Goal: Information Seeking & Learning: Learn about a topic

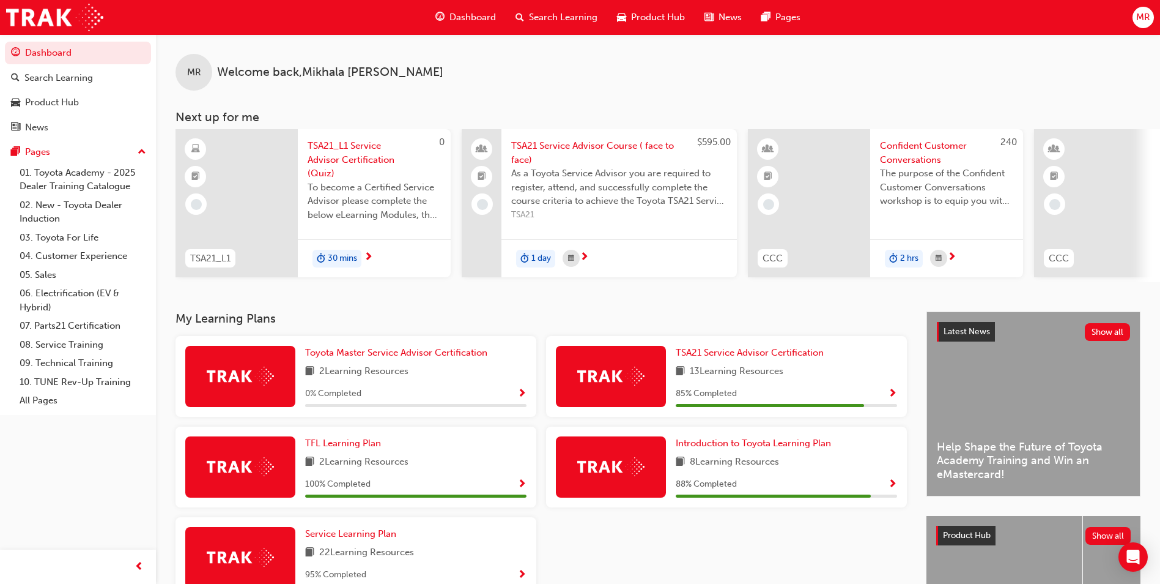
click at [910, 157] on span "Confident Customer Conversations" at bounding box center [946, 153] width 133 height 28
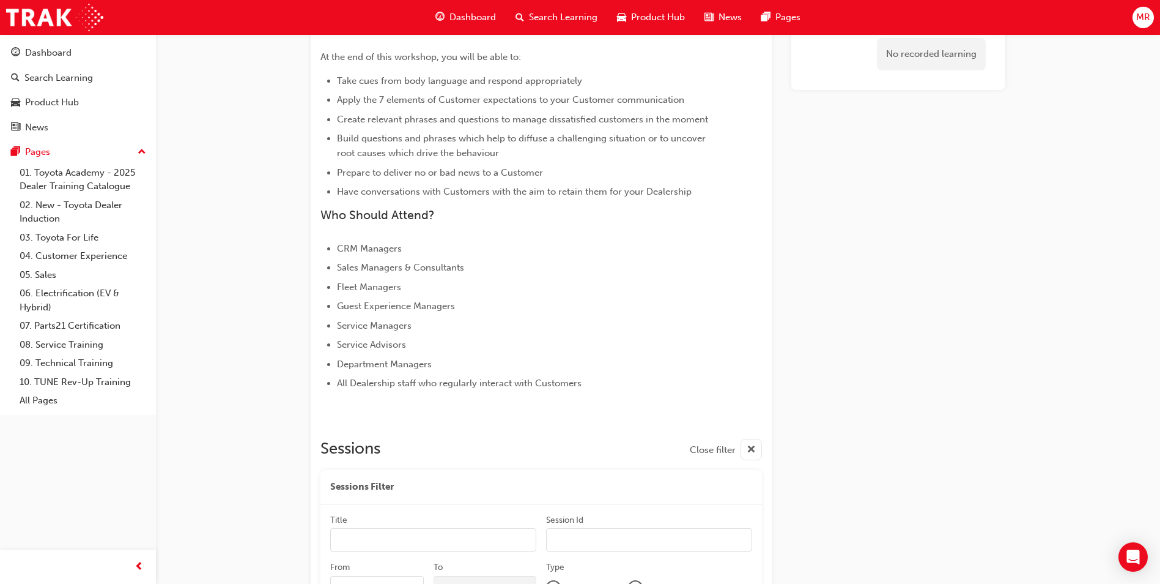
scroll to position [61, 0]
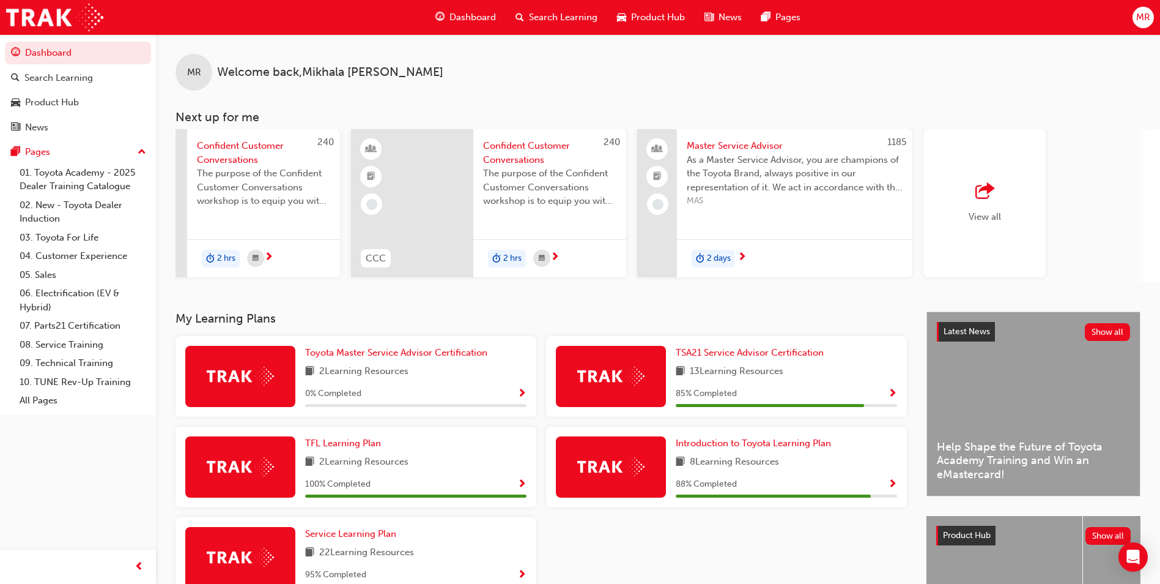
scroll to position [0, 731]
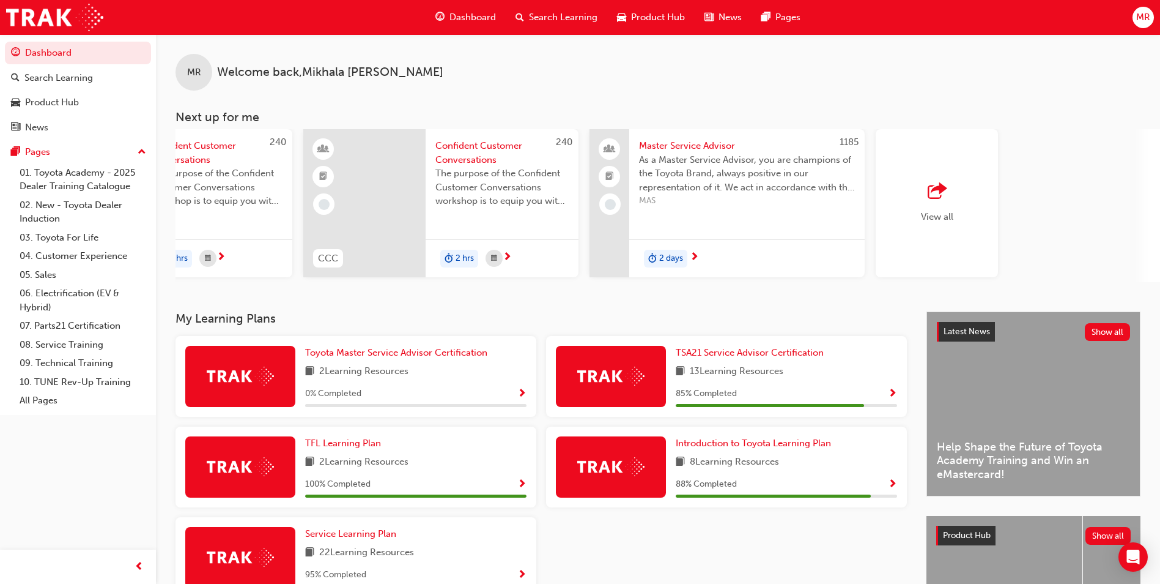
click at [934, 188] on span "outbound-icon" at bounding box center [937, 191] width 18 height 17
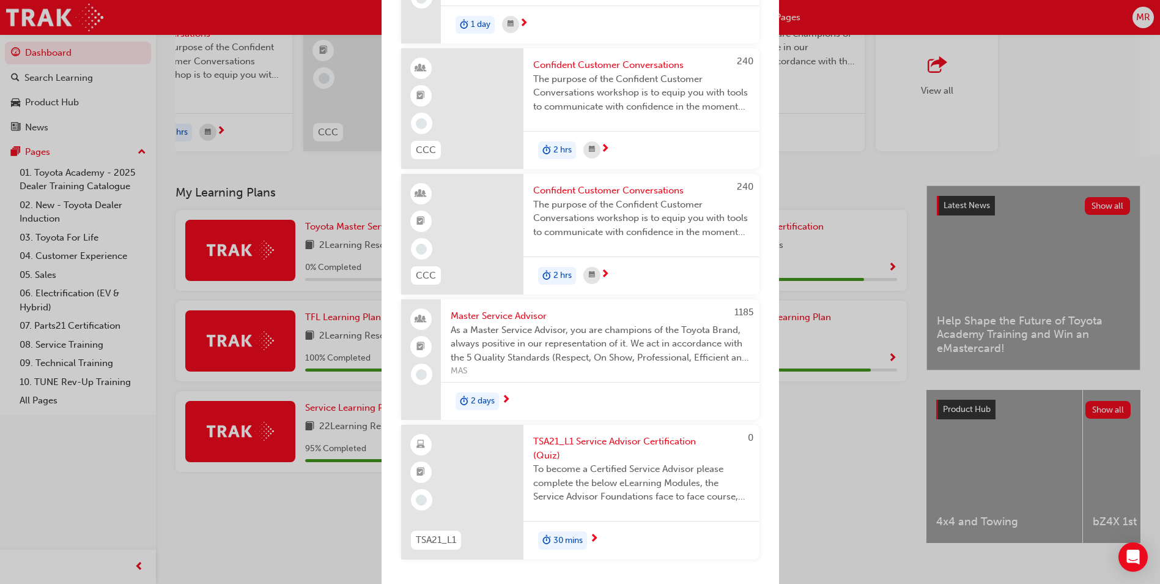
scroll to position [147, 0]
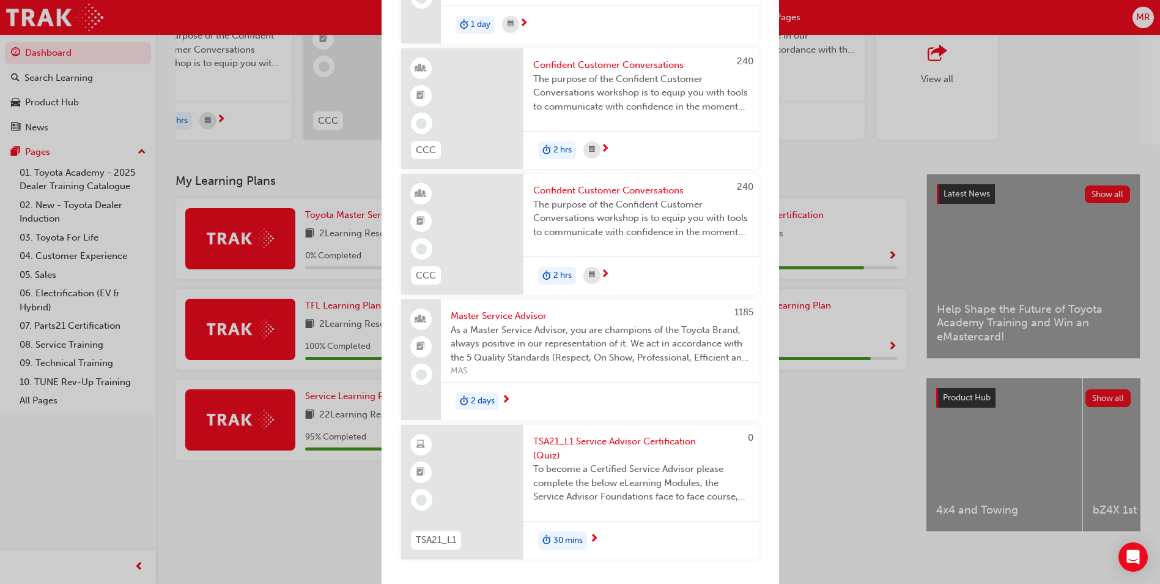
click at [620, 443] on span "TSA21_L1 Service Advisor Certification (Quiz)" at bounding box center [641, 448] width 217 height 28
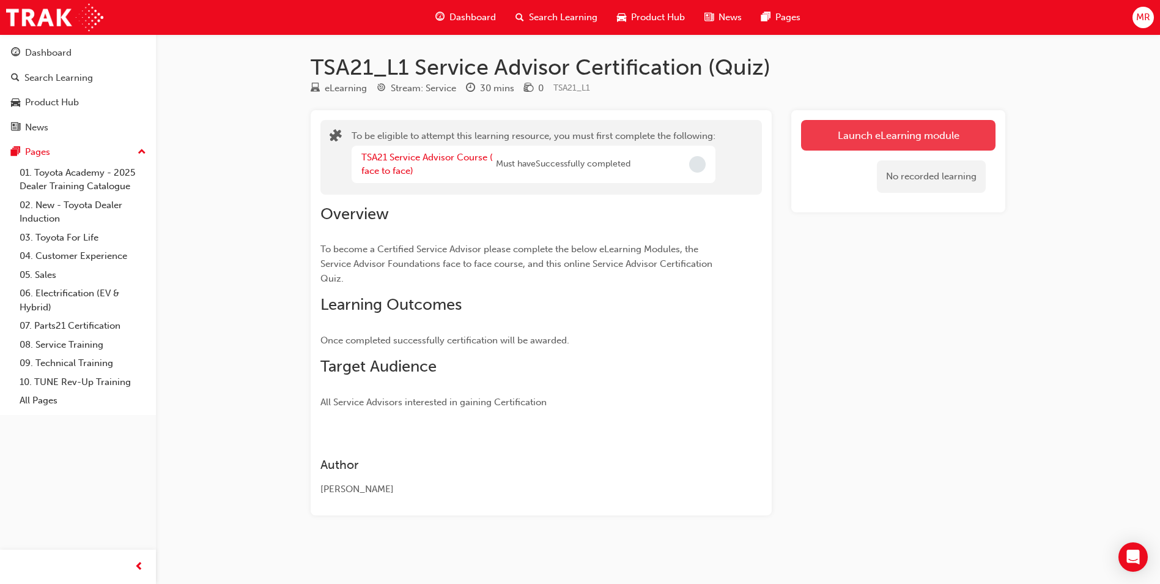
click at [831, 132] on button "Launch eLearning module" at bounding box center [898, 135] width 195 height 31
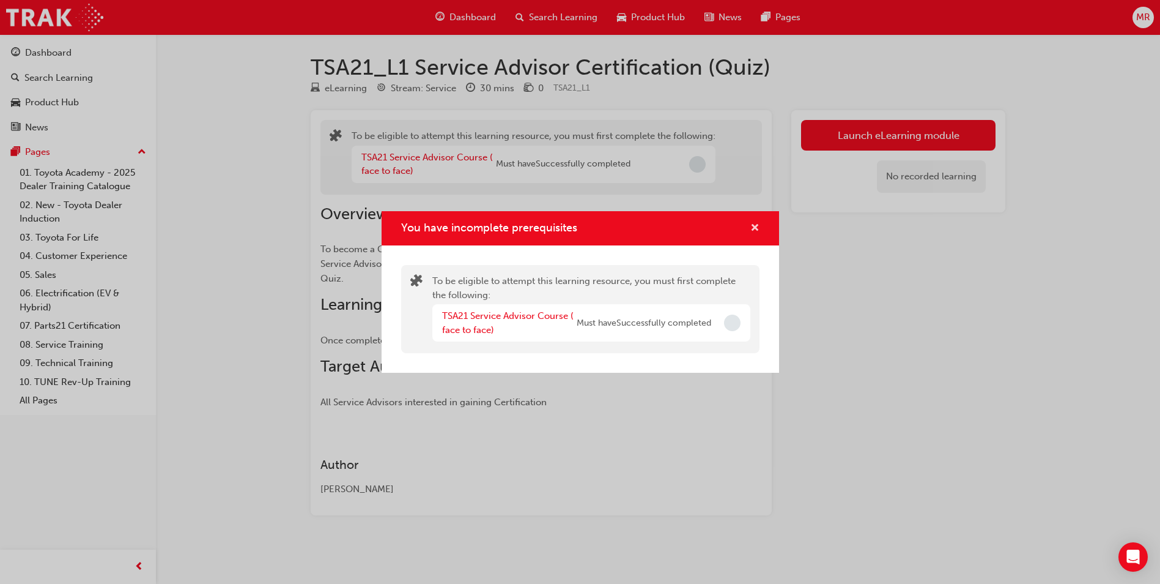
click at [756, 226] on span "cross-icon" at bounding box center [755, 228] width 9 height 11
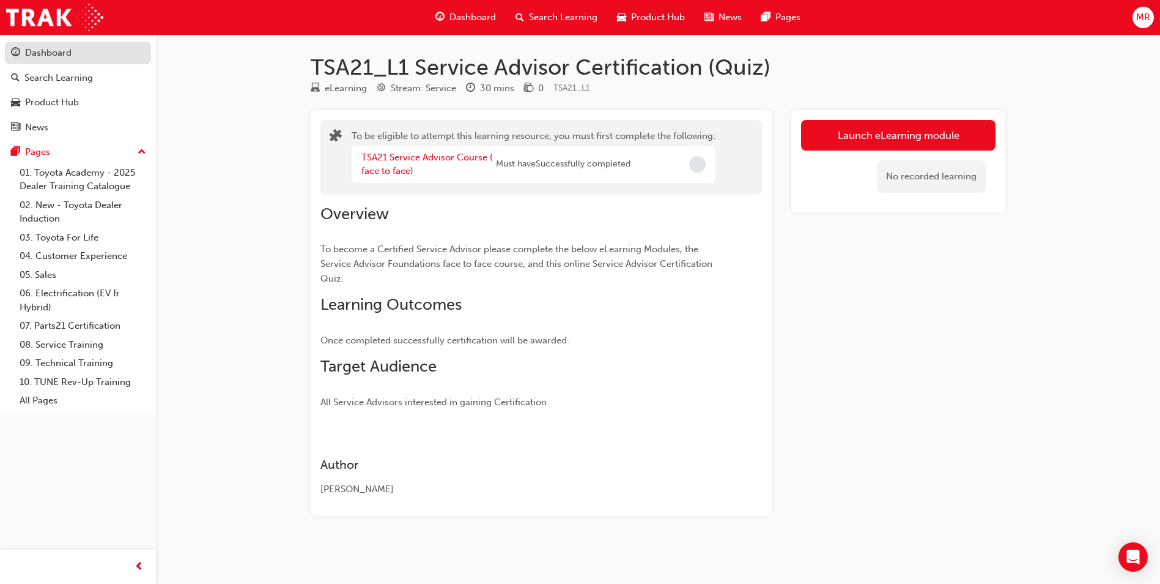
click at [74, 59] on div "Dashboard" at bounding box center [78, 52] width 134 height 15
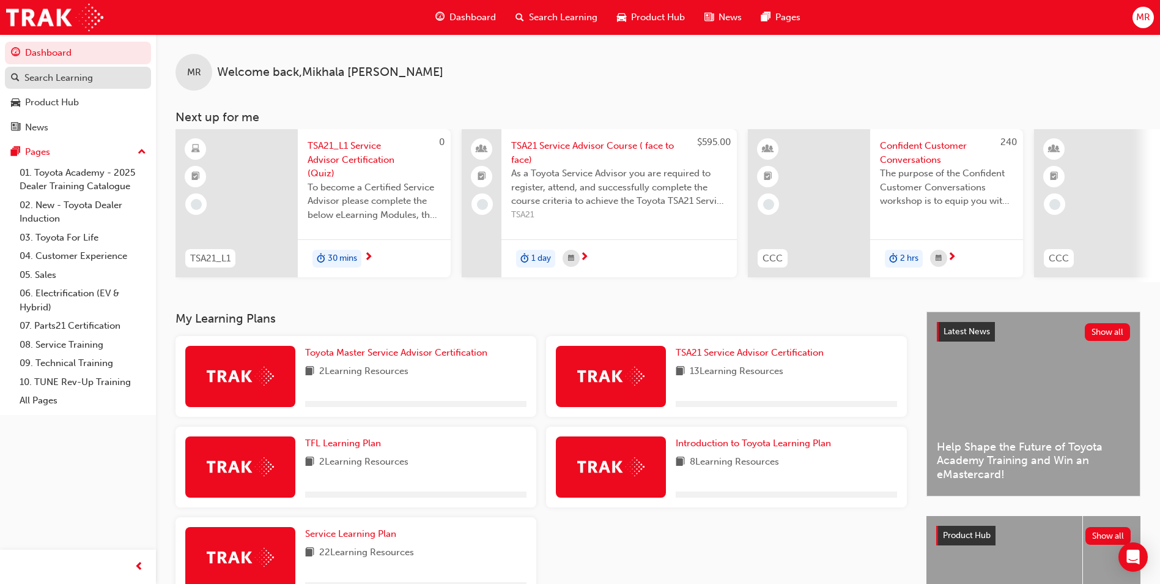
click at [91, 88] on link "Search Learning" at bounding box center [78, 78] width 146 height 23
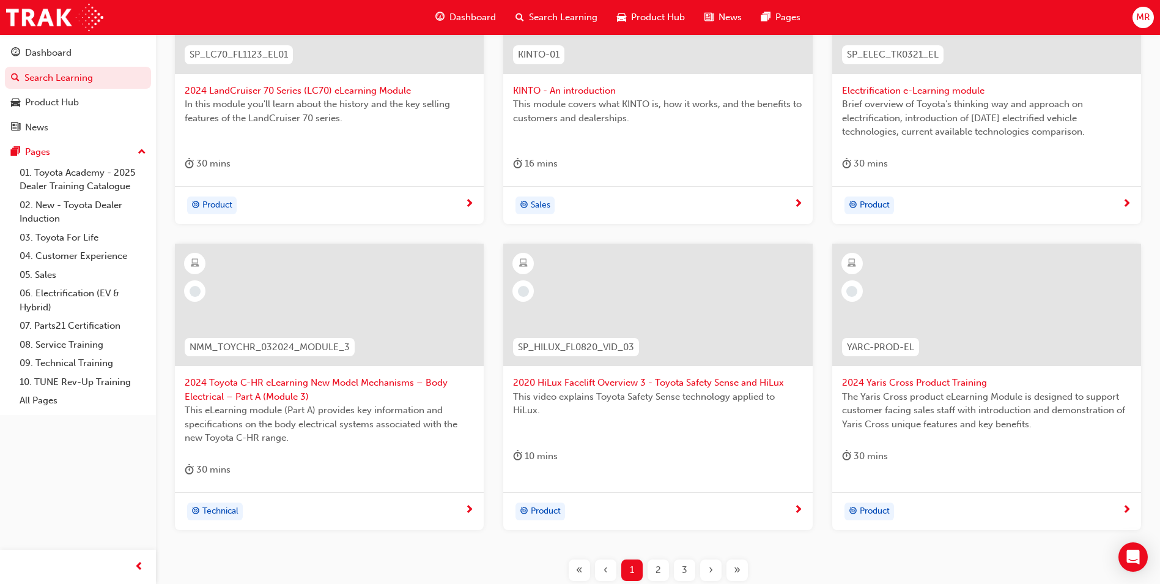
scroll to position [367, 0]
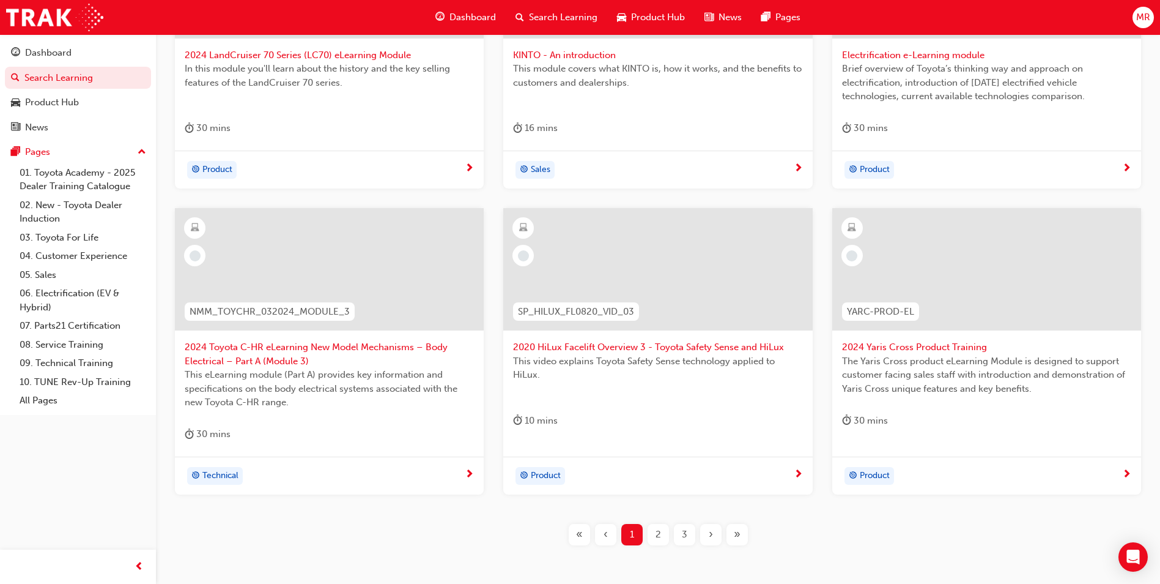
click at [664, 539] on div "2" at bounding box center [658, 534] width 21 height 21
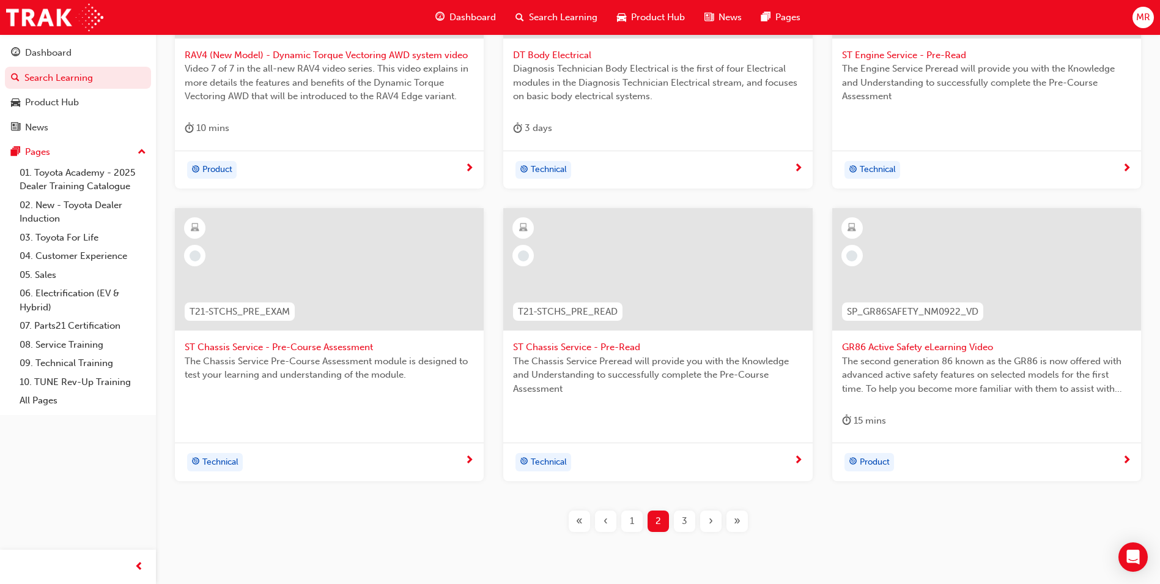
click at [685, 527] on span "3" at bounding box center [685, 521] width 6 height 14
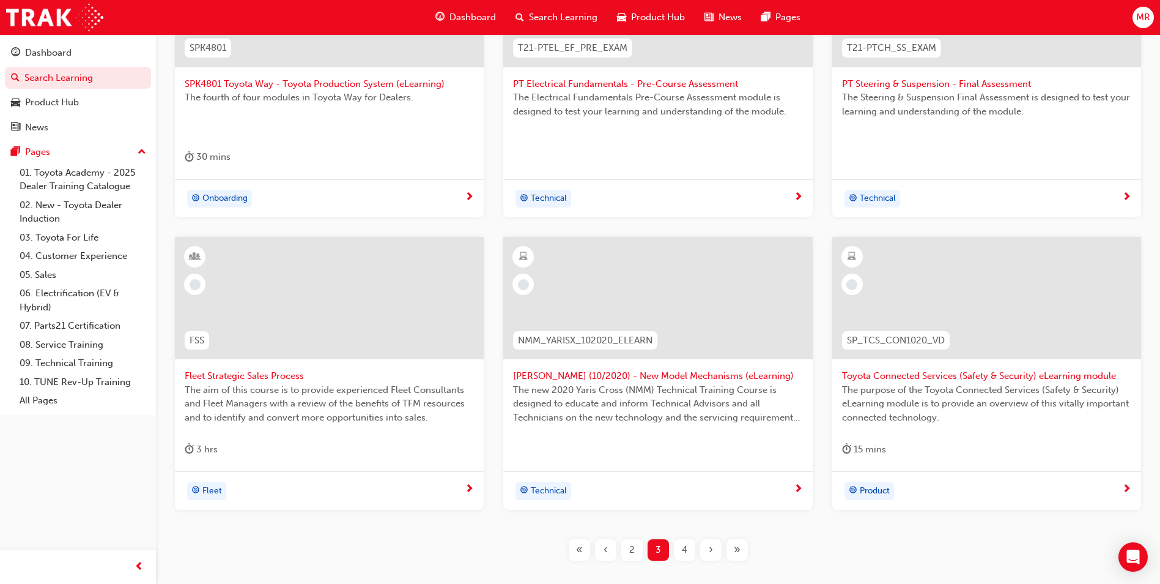
scroll to position [367, 0]
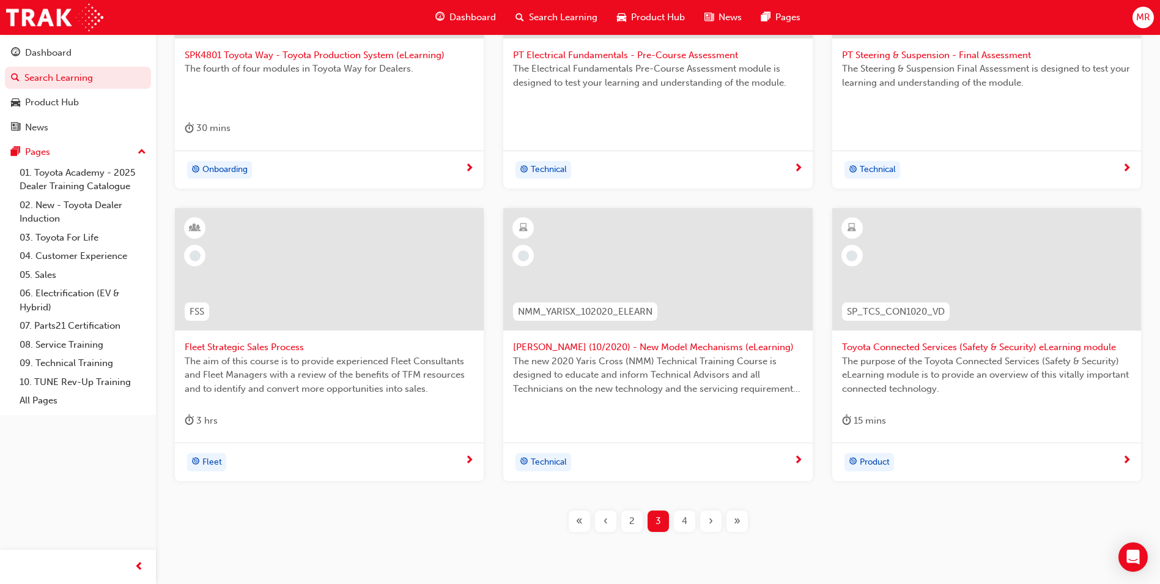
click at [685, 518] on span "4" at bounding box center [685, 521] width 6 height 14
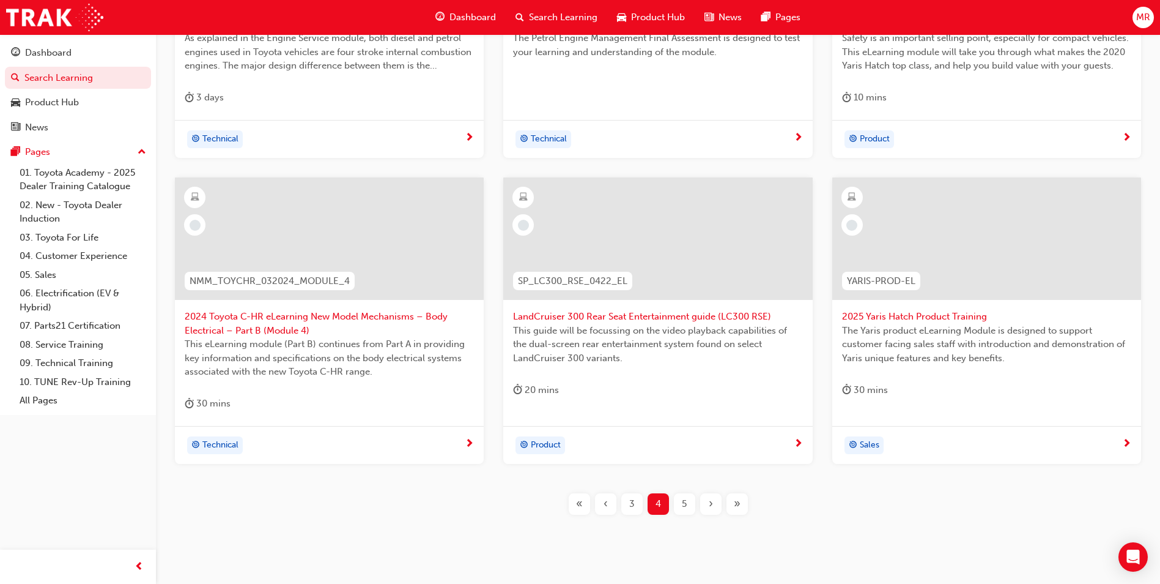
scroll to position [428, 0]
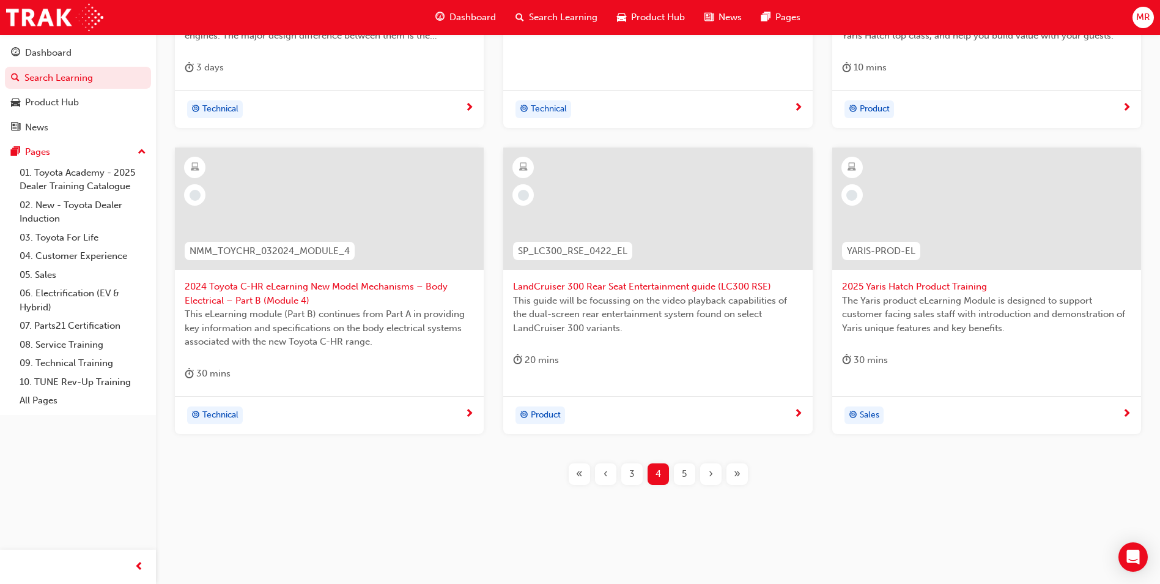
click at [678, 478] on div "5" at bounding box center [684, 473] width 21 height 21
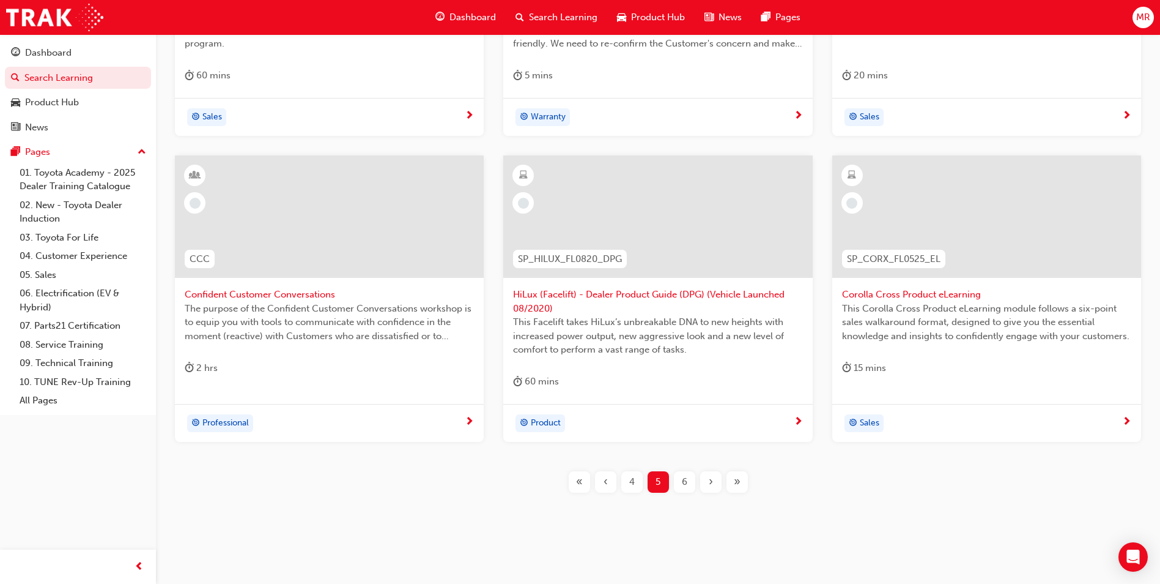
scroll to position [428, 0]
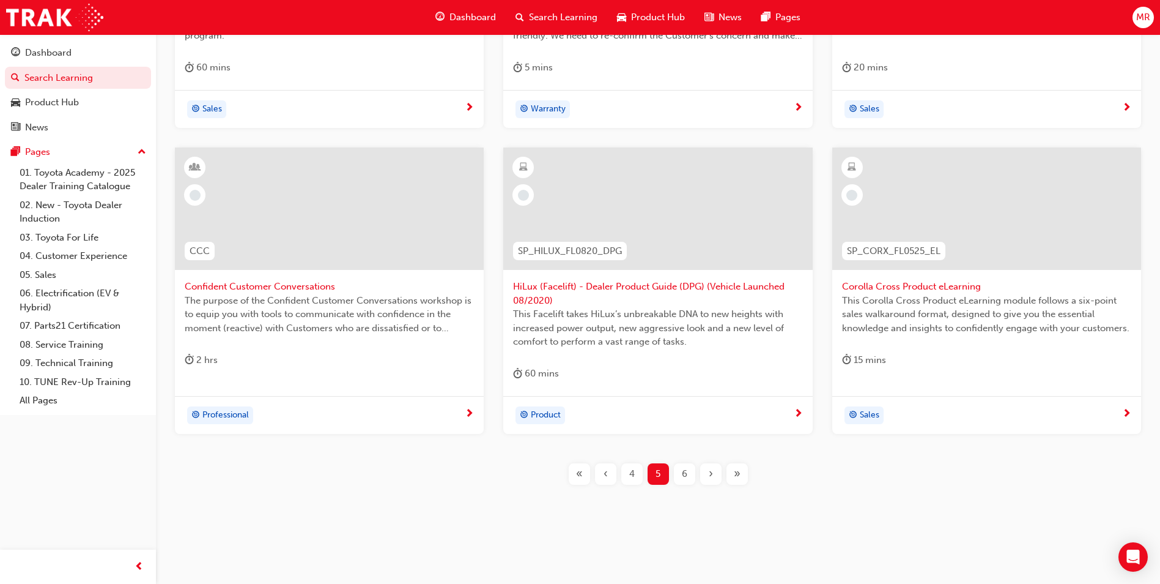
click at [683, 465] on div "6" at bounding box center [684, 473] width 21 height 21
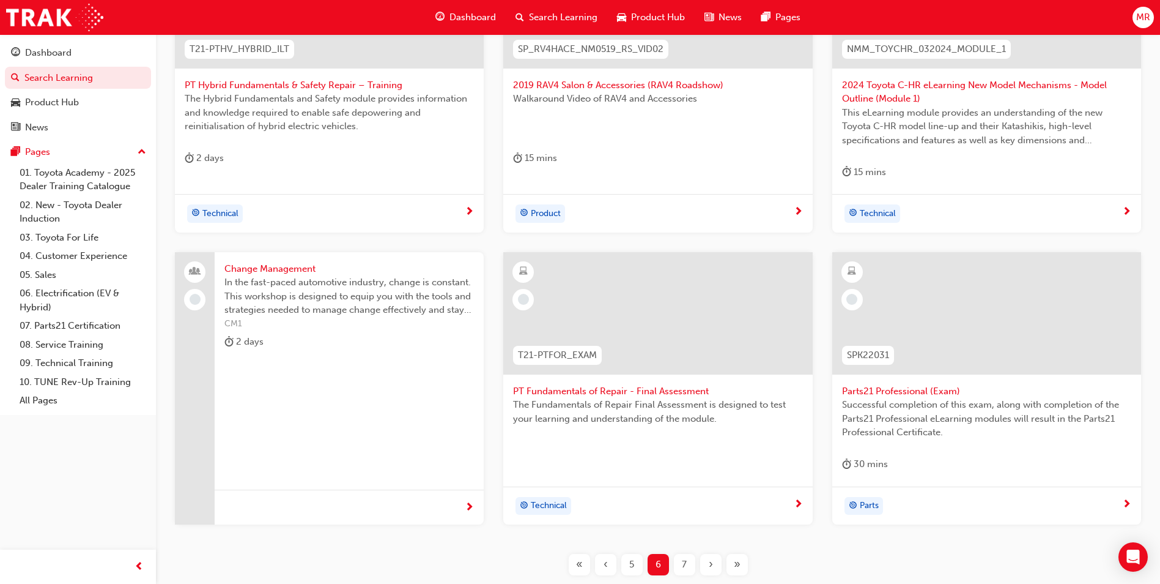
scroll to position [366, 0]
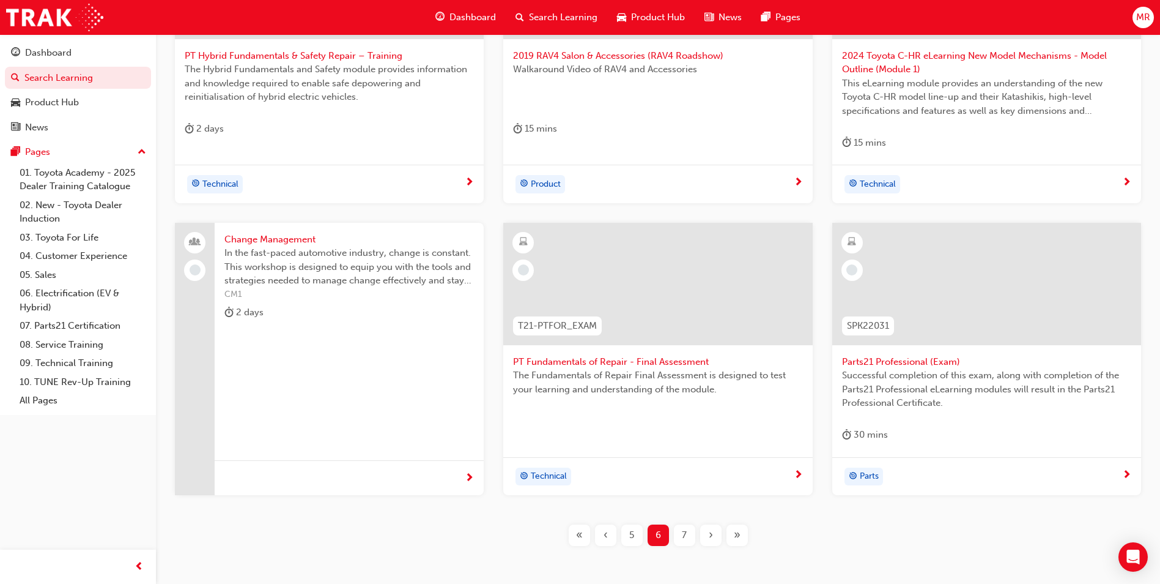
click at [682, 529] on div "7" at bounding box center [684, 534] width 21 height 21
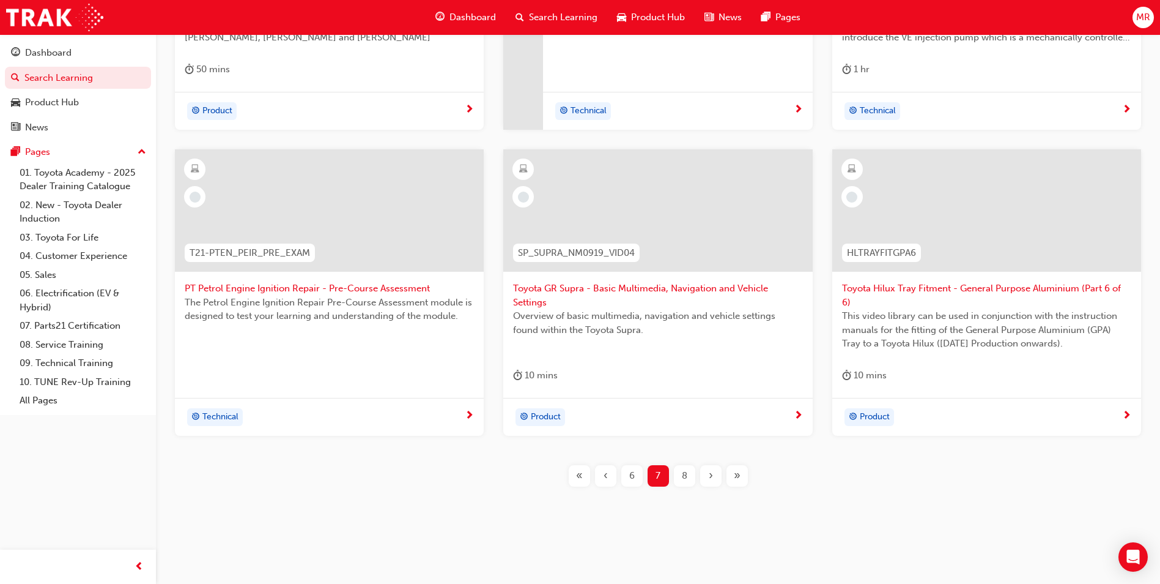
scroll to position [428, 0]
click at [678, 476] on div "8" at bounding box center [684, 473] width 21 height 21
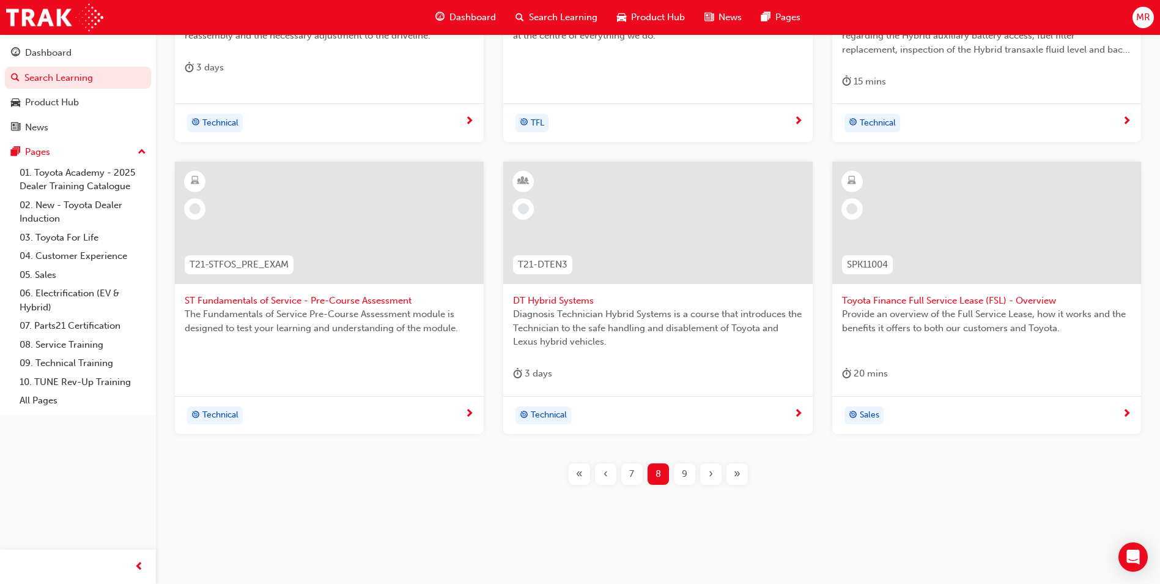
click at [686, 476] on span "9" at bounding box center [685, 474] width 6 height 14
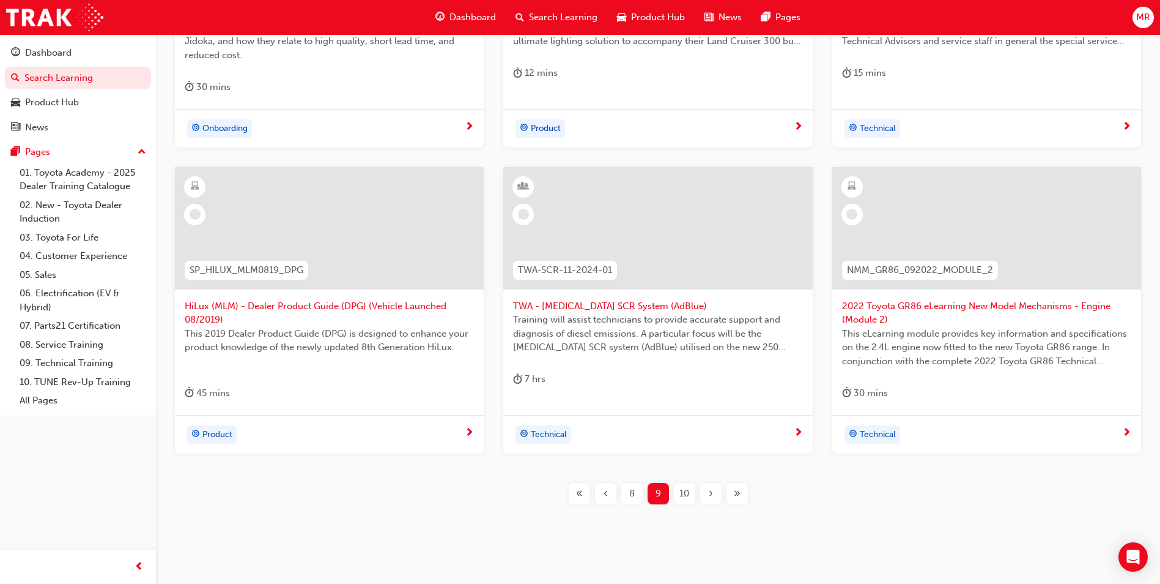
scroll to position [428, 0]
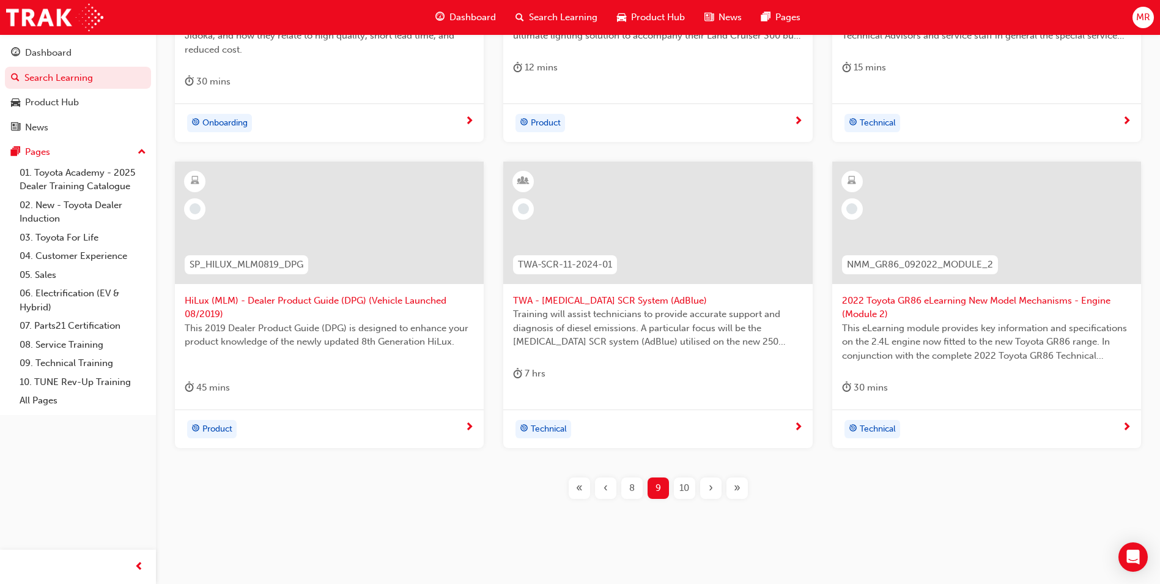
click at [689, 481] on span "10" at bounding box center [685, 488] width 10 height 14
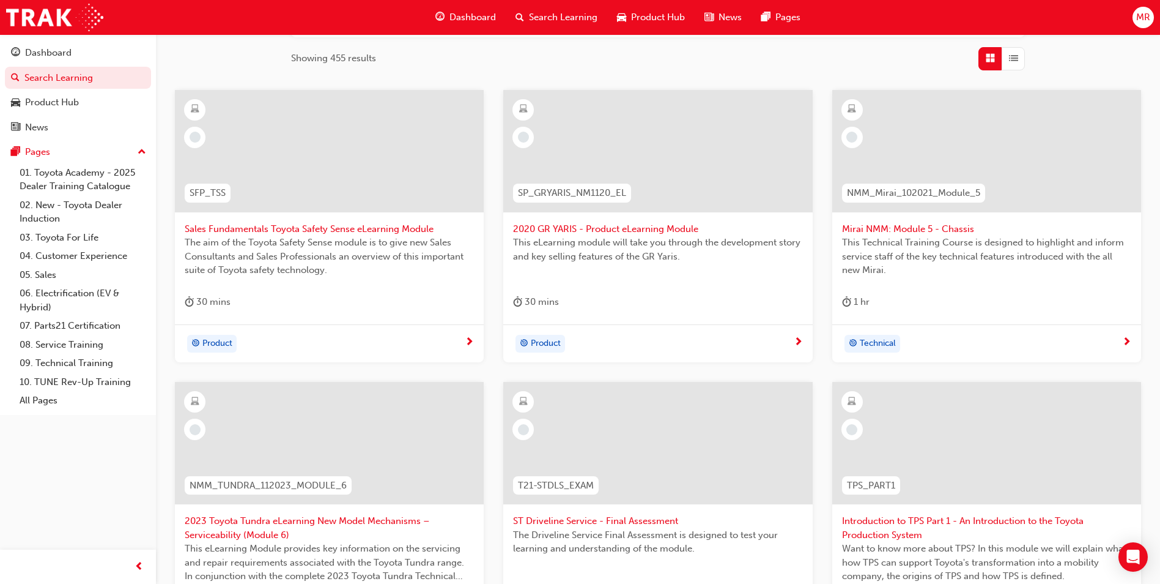
scroll to position [183, 0]
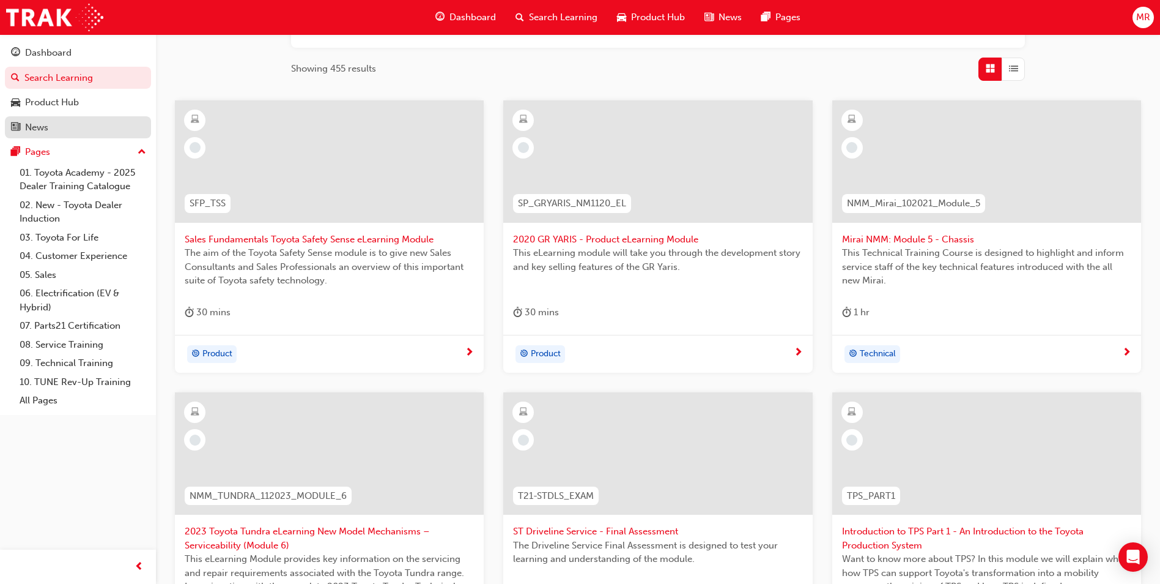
click at [91, 135] on link "News" at bounding box center [78, 127] width 146 height 23
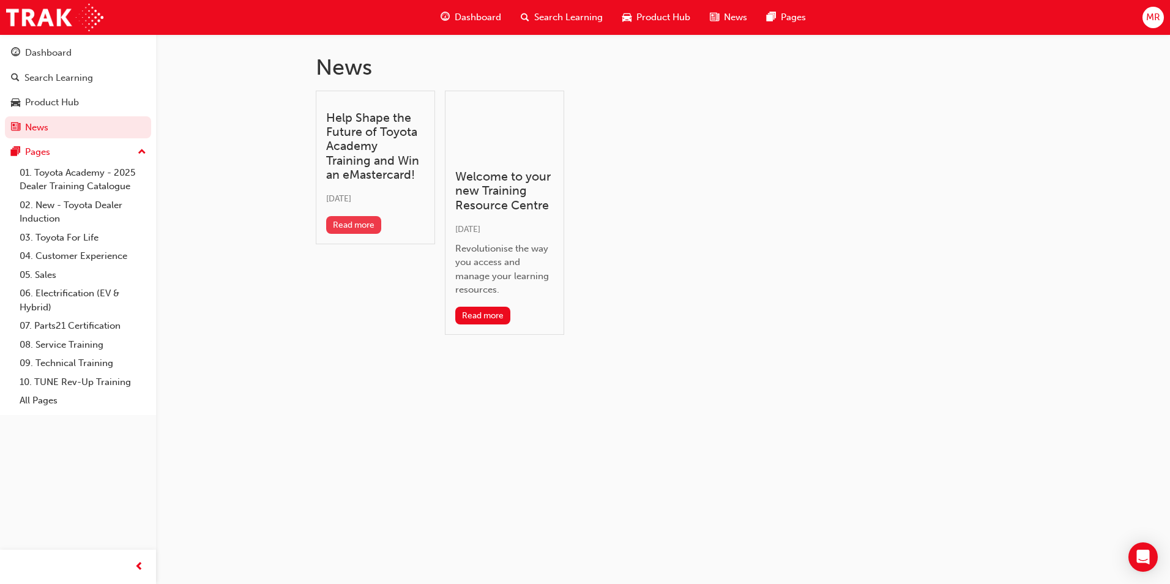
click at [346, 229] on button "Read more" at bounding box center [354, 225] width 56 height 18
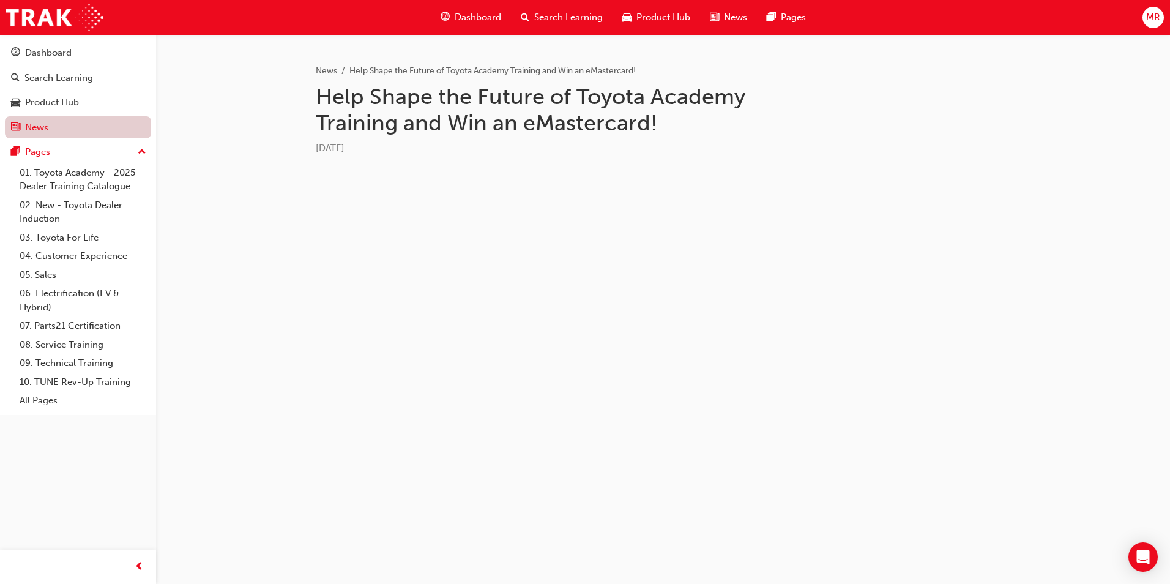
click at [76, 130] on link "News" at bounding box center [78, 127] width 146 height 23
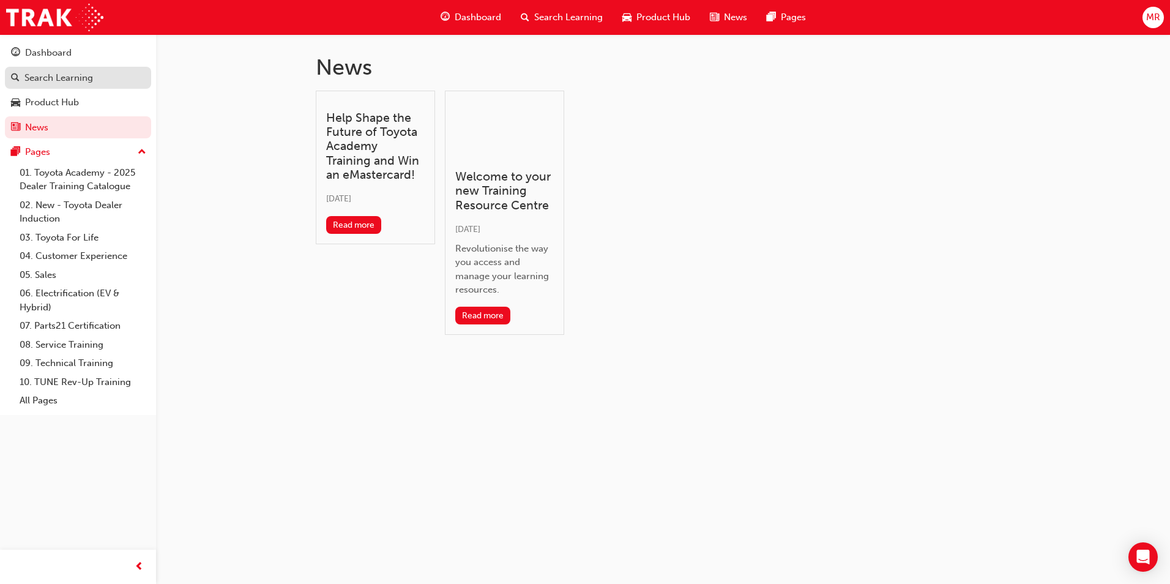
click at [79, 76] on div "Search Learning" at bounding box center [58, 78] width 69 height 14
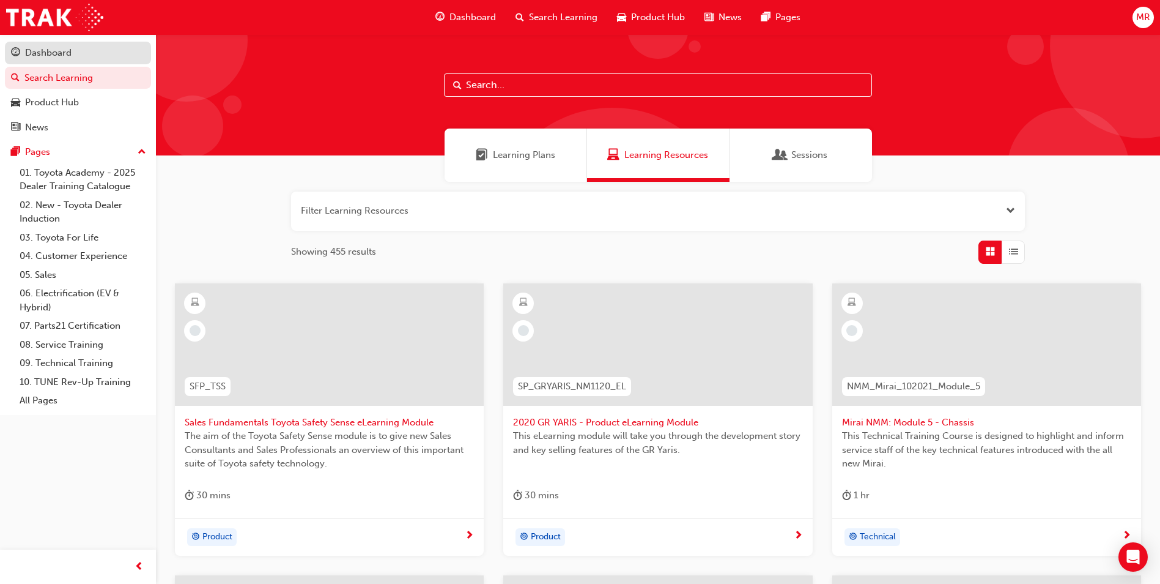
click at [40, 45] on link "Dashboard" at bounding box center [78, 53] width 146 height 23
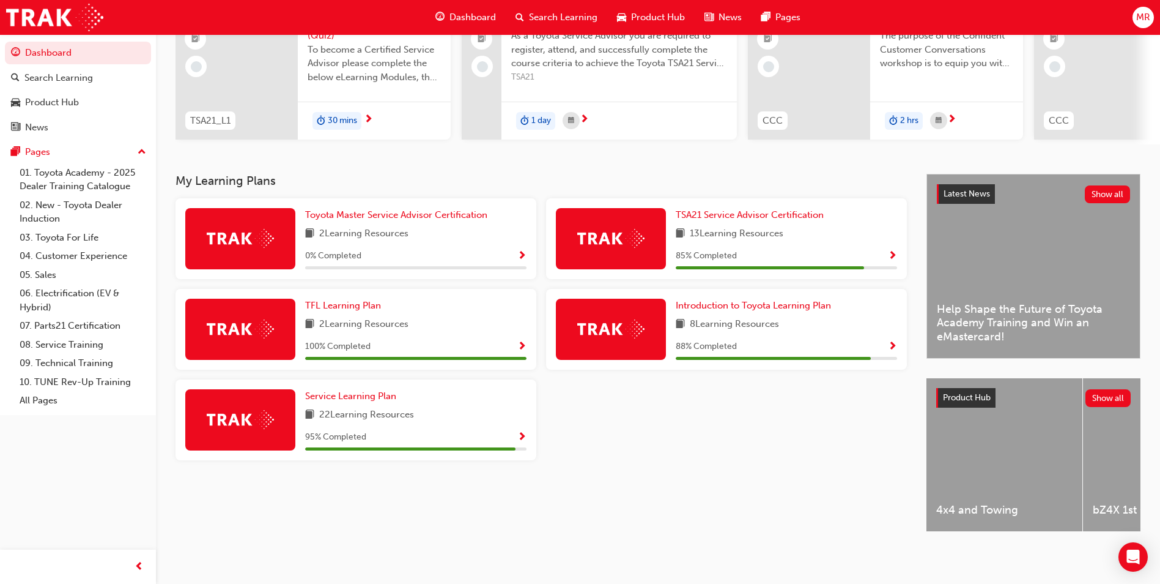
scroll to position [147, 0]
drag, startPoint x: 934, startPoint y: 533, endPoint x: 979, endPoint y: 535, distance: 45.3
click at [979, 535] on div "Latest News Show all Help Shape the Future of Toyota Academy Training and Win a…" at bounding box center [1034, 363] width 214 height 379
